Goal: Information Seeking & Learning: Learn about a topic

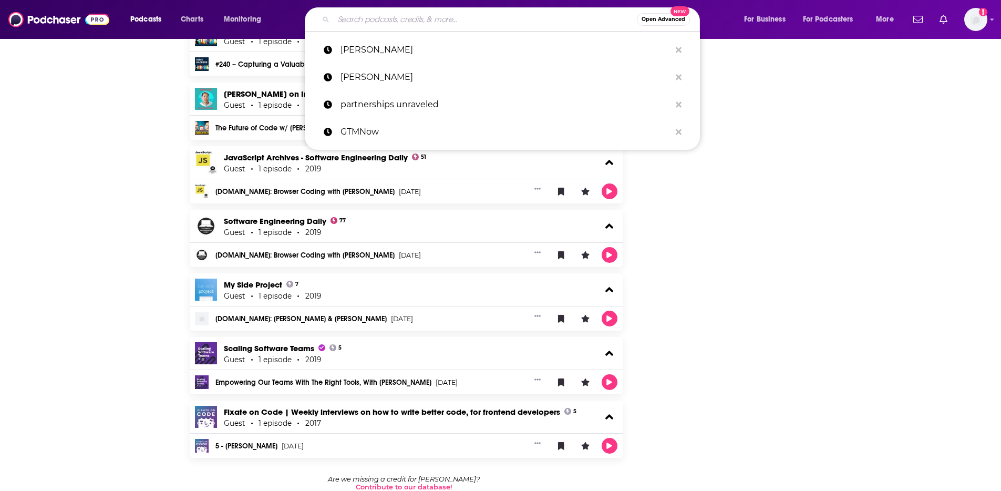
click at [345, 19] on input "Search podcasts, credits, & more..." at bounding box center [485, 19] width 303 height 17
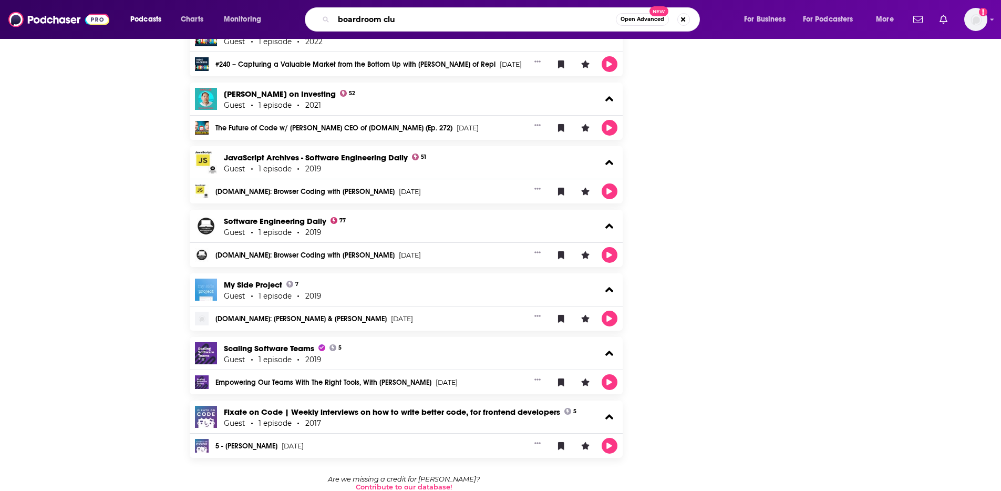
type input "boardroom club"
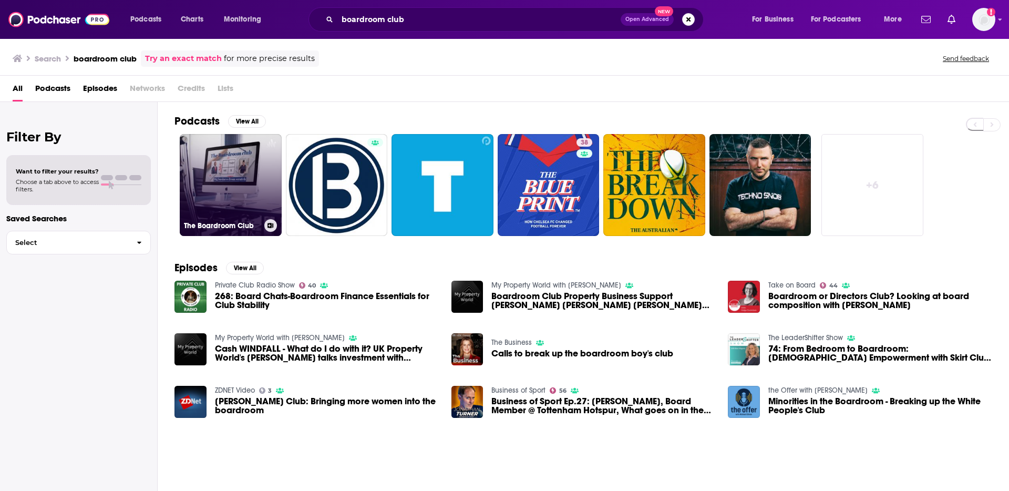
click at [202, 176] on link "The Boardroom Club" at bounding box center [231, 185] width 102 height 102
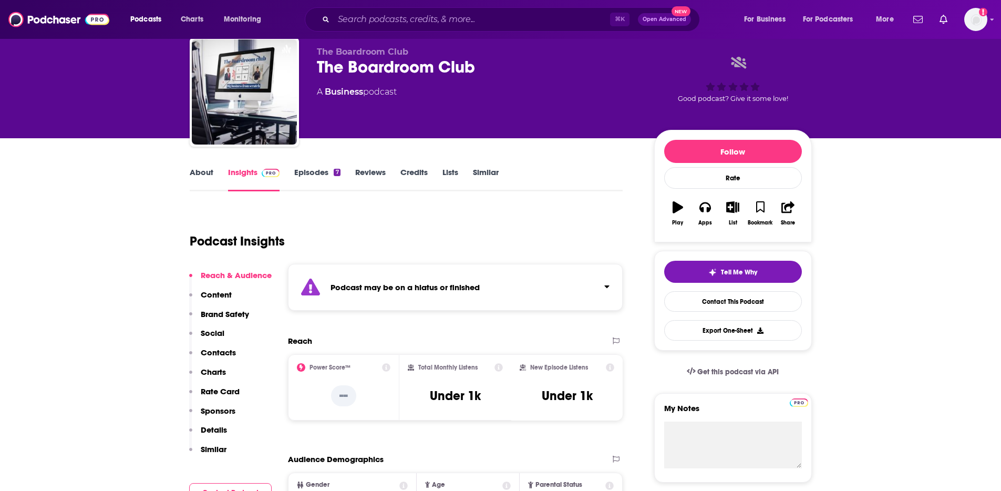
scroll to position [24, 0]
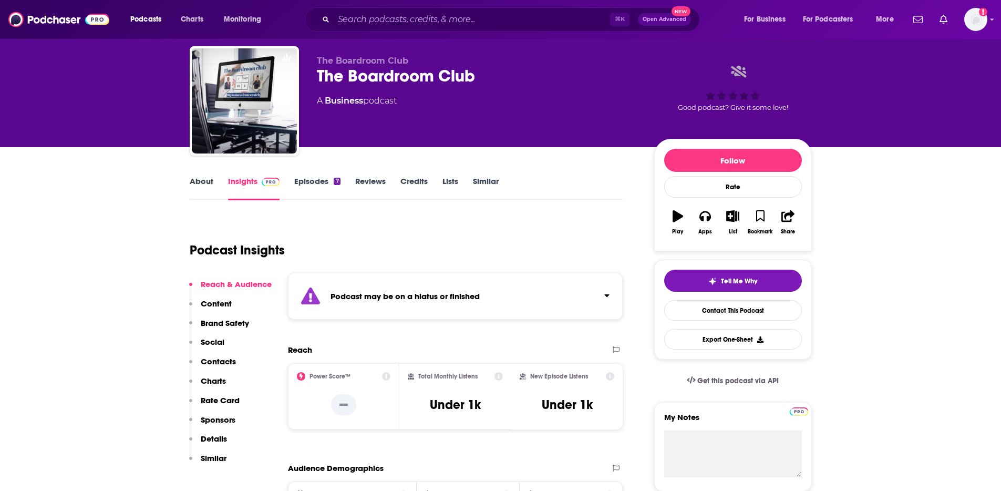
click at [330, 178] on link "Episodes 7" at bounding box center [317, 188] width 46 height 24
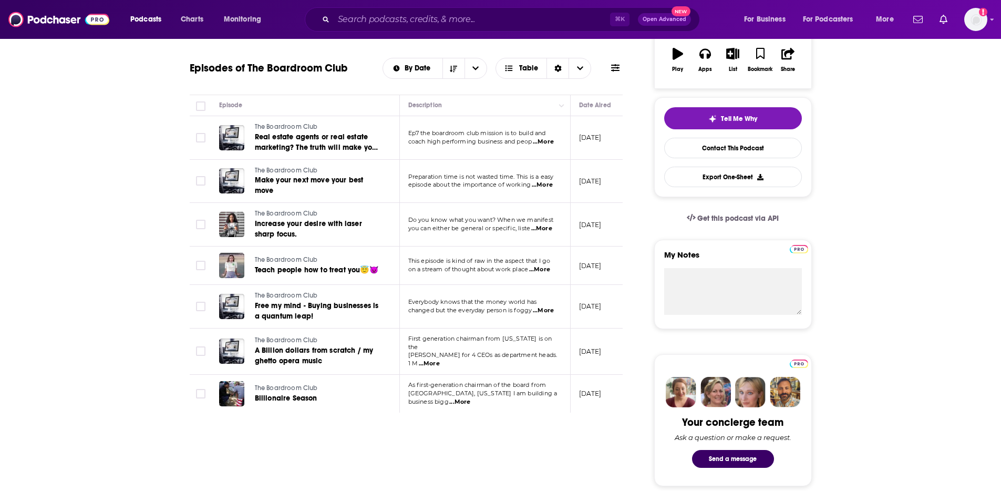
scroll to position [187, 0]
